Goal: Complete application form

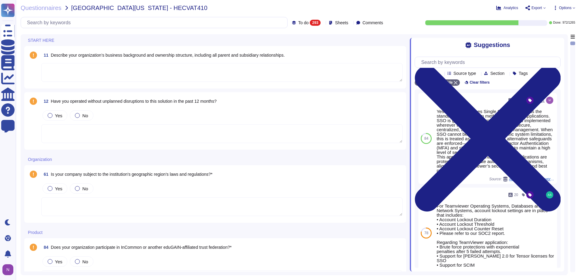
click at [558, 66] on icon at bounding box center [488, 139] width 146 height 146
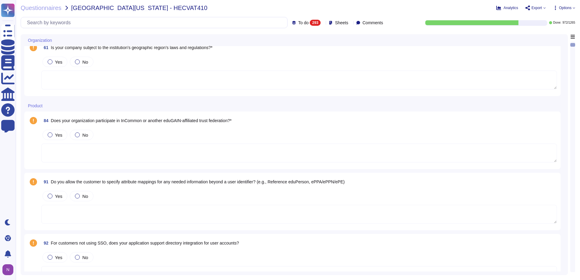
scroll to position [121, 0]
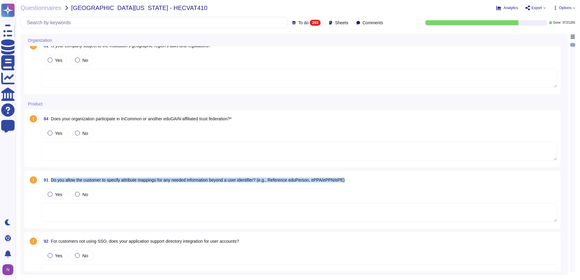
drag, startPoint x: 343, startPoint y: 181, endPoint x: 51, endPoint y: 181, distance: 292.1
click at [51, 181] on div "91 Do you allow the customer to specify attribute mappings for any needed infor…" at bounding box center [299, 180] width 516 height 11
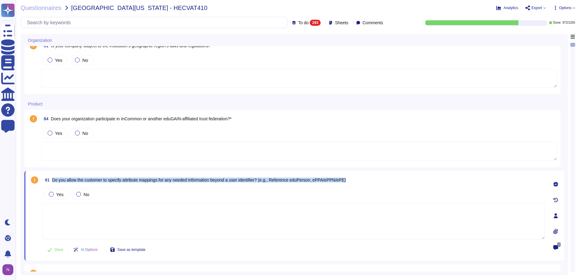
drag, startPoint x: 356, startPoint y: 180, endPoint x: 52, endPoint y: 183, distance: 303.7
click at [52, 183] on div "91 Do you allow the customer to specify attribute mappings for any needed infor…" at bounding box center [293, 180] width 502 height 11
copy span "Do you allow the customer to specify attribute mappings for any needed informat…"
click at [554, 183] on icon at bounding box center [555, 184] width 5 height 5
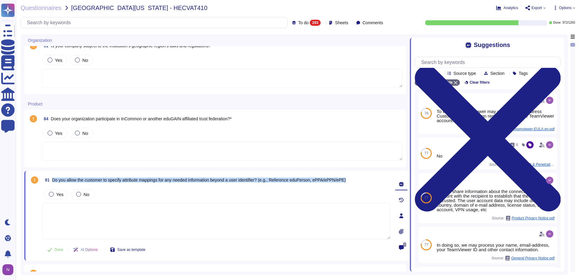
drag, startPoint x: 357, startPoint y: 180, endPoint x: 53, endPoint y: 181, distance: 304.6
click at [53, 181] on div "91 Do you allow the customer to specify attribute mappings for any needed infor…" at bounding box center [216, 180] width 348 height 11
copy span "Do you allow the customer to specify attribute mappings for any needed informat…"
click at [76, 193] on div at bounding box center [78, 194] width 5 height 5
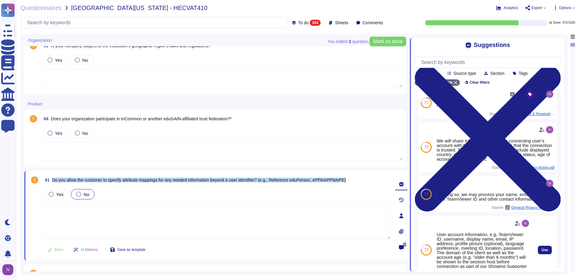
scroll to position [0, 0]
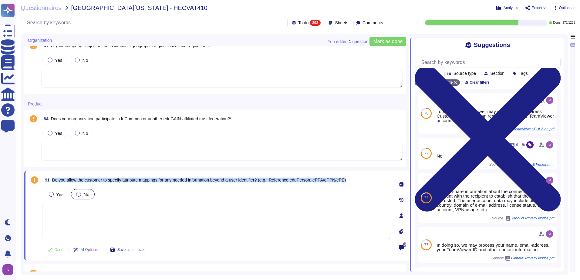
click at [78, 224] on textarea at bounding box center [216, 221] width 348 height 36
paste textarea "however for the display name if the merge two attributes in IDP and stuff it in…"
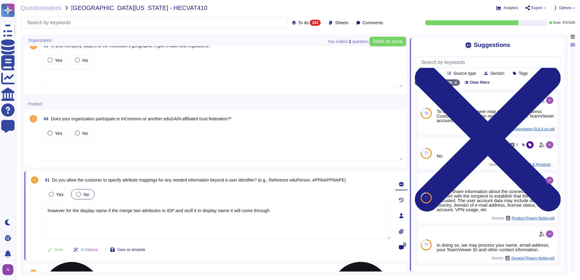
drag, startPoint x: 73, startPoint y: 210, endPoint x: 46, endPoint y: 211, distance: 26.7
click at [46, 211] on textarea "however for the display name if the merge two attributes in IDP and stuff it in…" at bounding box center [216, 221] width 348 height 36
click at [83, 210] on textarea "The display name if the merge two attributes in IDP and stuff it in display nam…" at bounding box center [216, 221] width 348 height 36
drag, startPoint x: 118, startPoint y: 211, endPoint x: 111, endPoint y: 211, distance: 6.7
click at [111, 211] on textarea "The display name will display, if the merge two attributes in IDP and stuff it …" at bounding box center [216, 221] width 348 height 36
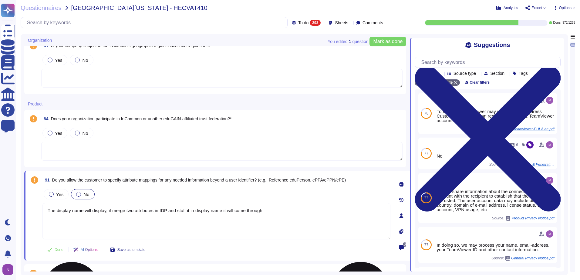
click at [124, 211] on textarea "The display name will display, if merge two attributes in IDP and stuff it in d…" at bounding box center [216, 221] width 348 height 36
drag, startPoint x: 278, startPoint y: 212, endPoint x: 255, endPoint y: 213, distance: 22.5
click at [255, 213] on textarea "The display name will display, if merging two attributes in IDP and stuff it in…" at bounding box center [216, 221] width 348 height 36
click at [288, 213] on textarea "The display name will display, if merging two attributes in IDP and stuff it in…" at bounding box center [216, 221] width 348 height 36
click at [190, 210] on textarea "The display name will display, if merging two attributes in IDP and stuff it in…" at bounding box center [216, 221] width 348 height 36
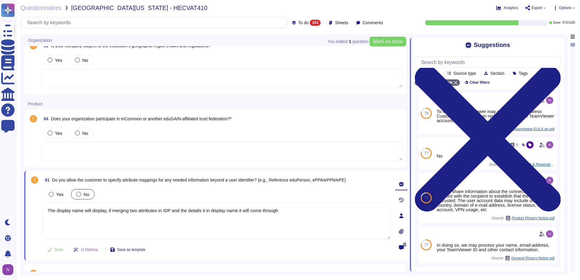
drag, startPoint x: 107, startPoint y: 211, endPoint x: 42, endPoint y: 211, distance: 65.2
click at [42, 211] on div "91 Do you allow the customer to specify attribute mappings for any needed infor…" at bounding box center [209, 216] width 361 height 83
click at [235, 211] on textarea "If merging two attributes in IDP and the details it in display name it will com…" at bounding box center [216, 221] width 348 height 36
click at [235, 213] on textarea "If merging two attributes in IDP and the details it in display name it will com…" at bounding box center [216, 221] width 348 height 36
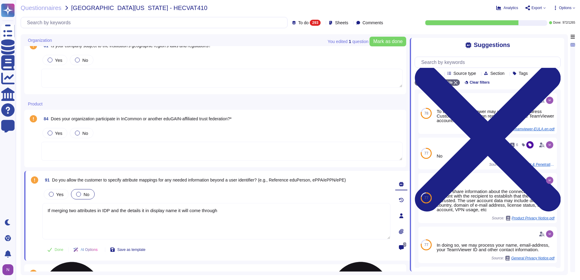
click at [110, 209] on textarea "If merging two attributes in IDP and the details it in display name it will com…" at bounding box center [216, 221] width 348 height 36
click at [228, 211] on textarea "If merging two attributes in IDP and the details it in display name it will com…" at bounding box center [216, 221] width 348 height 36
drag, startPoint x: 229, startPoint y: 212, endPoint x: 191, endPoint y: 212, distance: 37.6
click at [191, 212] on textarea "If merging two attributes in IDP and the details it in display name it will com…" at bounding box center [216, 221] width 348 height 36
click at [205, 211] on textarea "If merging two attributes in IDP and the details in it may display the name." at bounding box center [216, 221] width 348 height 36
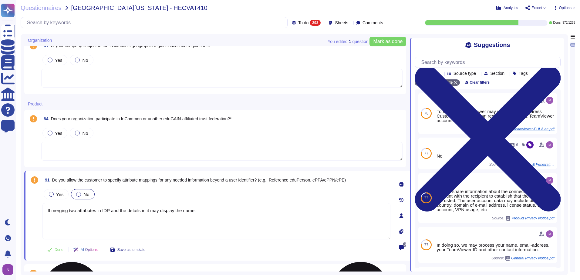
click at [110, 210] on textarea "If merging two attributes in IDP and the details in it may display the name." at bounding box center [216, 221] width 348 height 36
click at [201, 209] on textarea "If merging two attributes in IDP, and the details in it may display the name." at bounding box center [216, 221] width 348 height 36
type textarea "If merging two attributes in IDP, and the details in it may display the name."
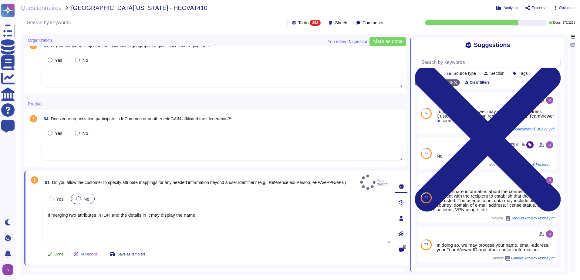
click at [55, 253] on span "Done" at bounding box center [59, 255] width 9 height 4
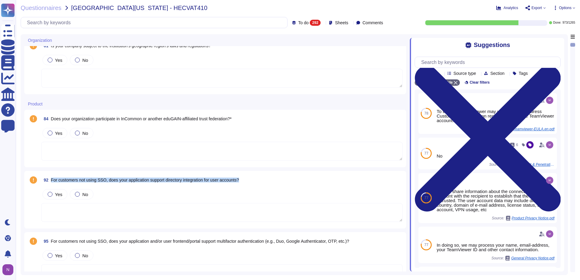
drag, startPoint x: 246, startPoint y: 180, endPoint x: 51, endPoint y: 180, distance: 194.4
click at [51, 180] on div "92 For customers not using SSO, does your application support directory integra…" at bounding box center [221, 180] width 361 height 11
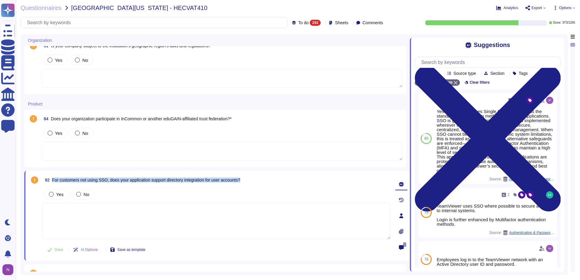
drag, startPoint x: 248, startPoint y: 180, endPoint x: 52, endPoint y: 179, distance: 195.4
click at [52, 179] on div "92 For customers not using SSO, does your application support directory integra…" at bounding box center [216, 180] width 348 height 11
copy span "For customers not using SSO, does your application support directory integratio…"
click at [155, 217] on textarea at bounding box center [216, 221] width 348 height 36
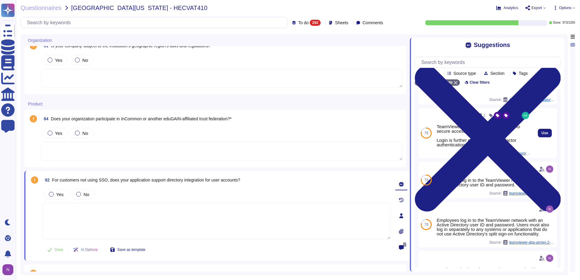
scroll to position [84, 0]
